Goal: Information Seeking & Learning: Check status

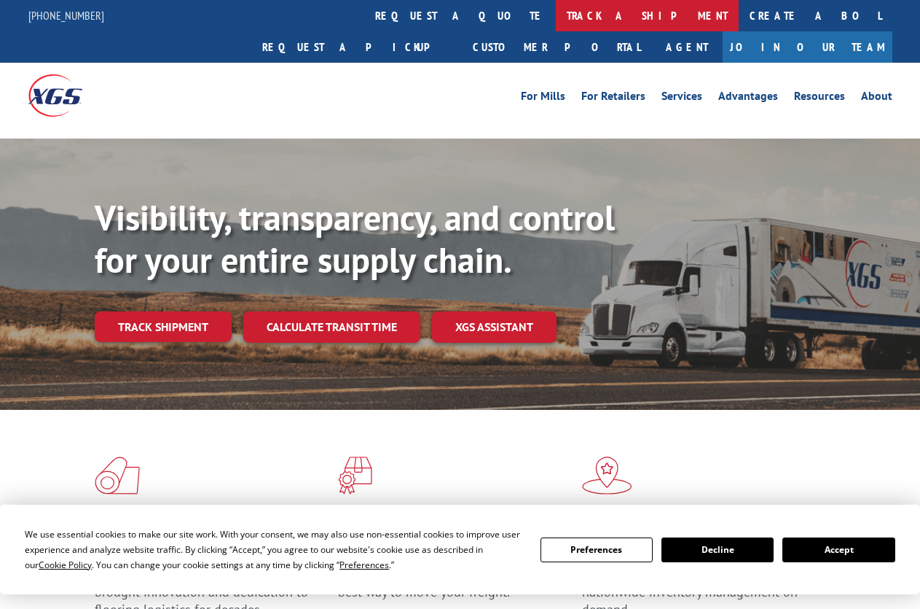
click at [556, 15] on link "track a shipment" at bounding box center [647, 15] width 183 height 31
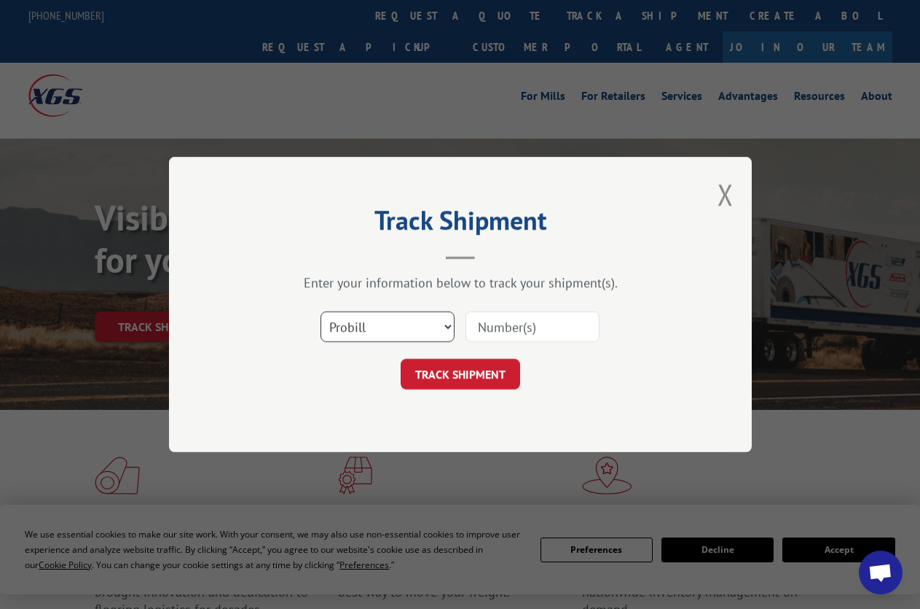
click at [321, 311] on select "Select category... Probill BOL PO" at bounding box center [388, 326] width 134 height 31
select select "bol"
click option "BOL" at bounding box center [0, 0] width 0 height 0
click at [588, 334] on input at bounding box center [533, 326] width 134 height 31
type input "6023875"
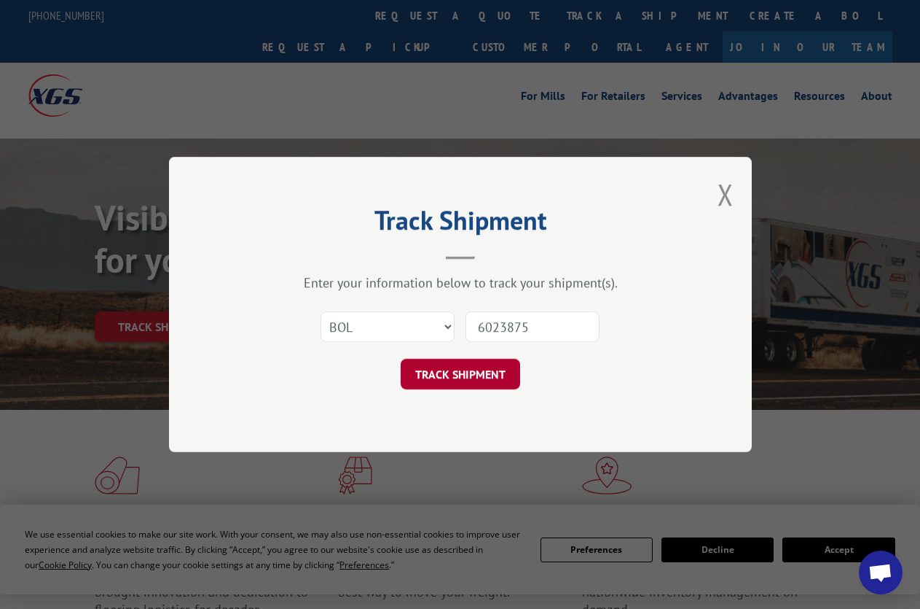
click at [463, 378] on button "TRACK SHIPMENT" at bounding box center [461, 374] width 120 height 31
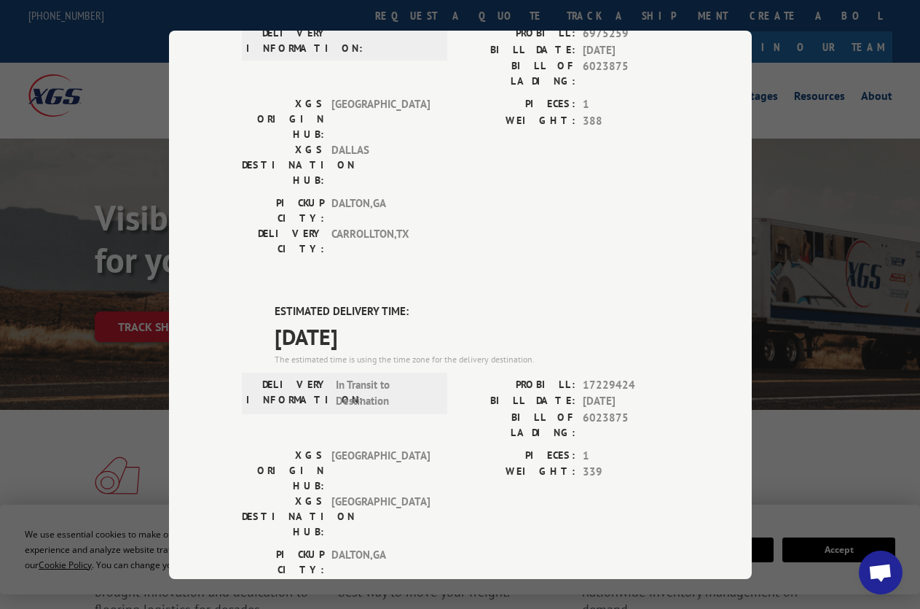
scroll to position [162, 0]
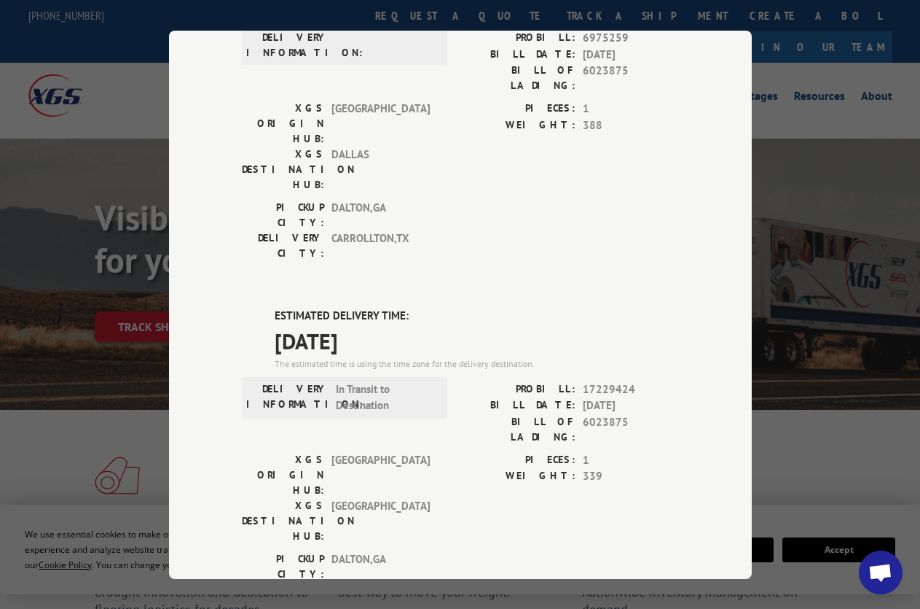
click at [770, 89] on div "Track Shipment DELIVERED DELIVERY INFORMATION: PROBILL: 6975259 BILL DATE: [DAT…" at bounding box center [460, 304] width 920 height 609
click at [810, 431] on div "Track Shipment DELIVERED DELIVERY INFORMATION: PROBILL: 6975259 BILL DATE: [DAT…" at bounding box center [460, 304] width 920 height 609
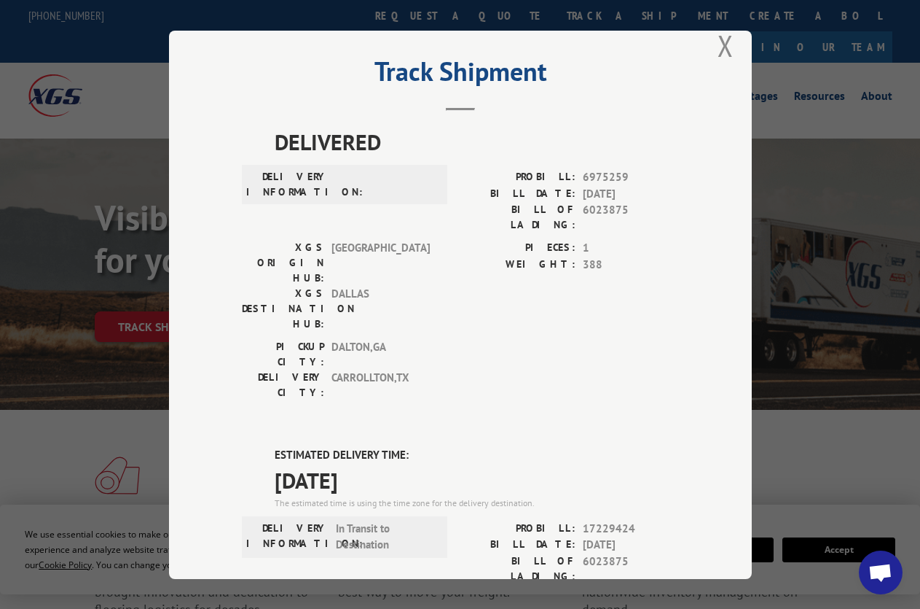
scroll to position [0, 0]
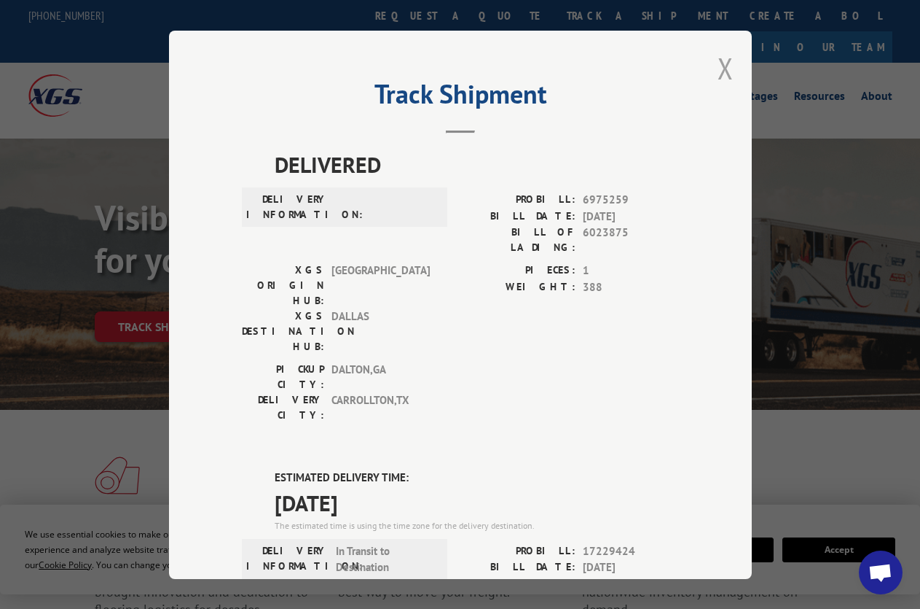
click at [718, 67] on button "Close modal" at bounding box center [726, 68] width 16 height 39
